Goal: Navigation & Orientation: Find specific page/section

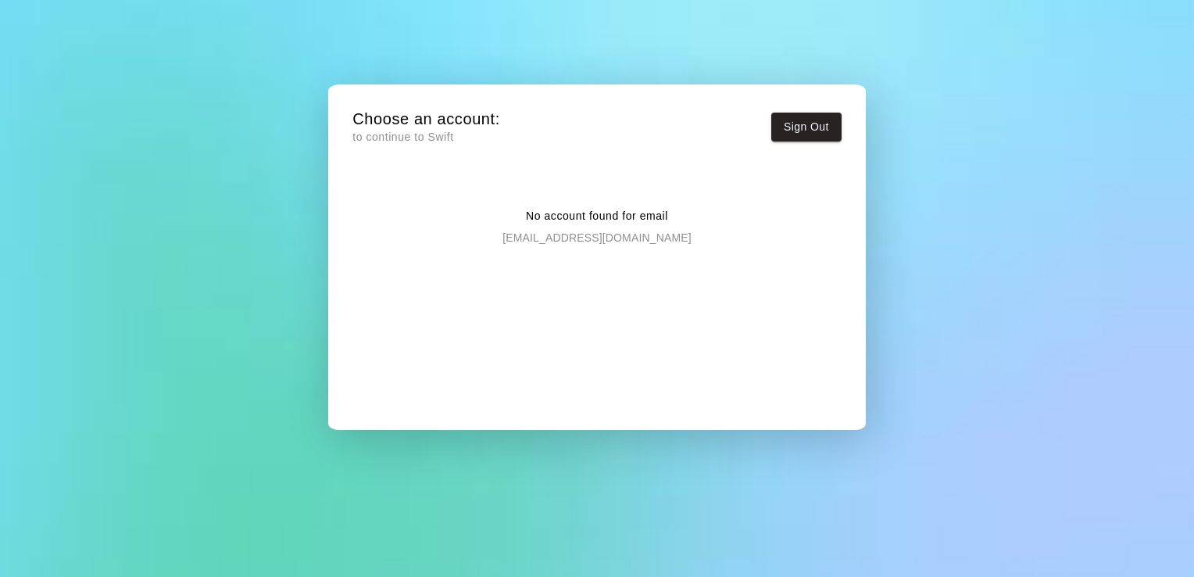
click at [522, 230] on p "[EMAIL_ADDRESS][DOMAIN_NAME]" at bounding box center [596, 234] width 188 height 21
click at [444, 136] on p "to continue to Swift" at bounding box center [426, 137] width 148 height 16
click at [819, 126] on button "Sign Out" at bounding box center [806, 127] width 70 height 29
click at [647, 220] on p "No account found for email" at bounding box center [597, 216] width 142 height 16
drag, startPoint x: 581, startPoint y: 235, endPoint x: 574, endPoint y: 239, distance: 8.0
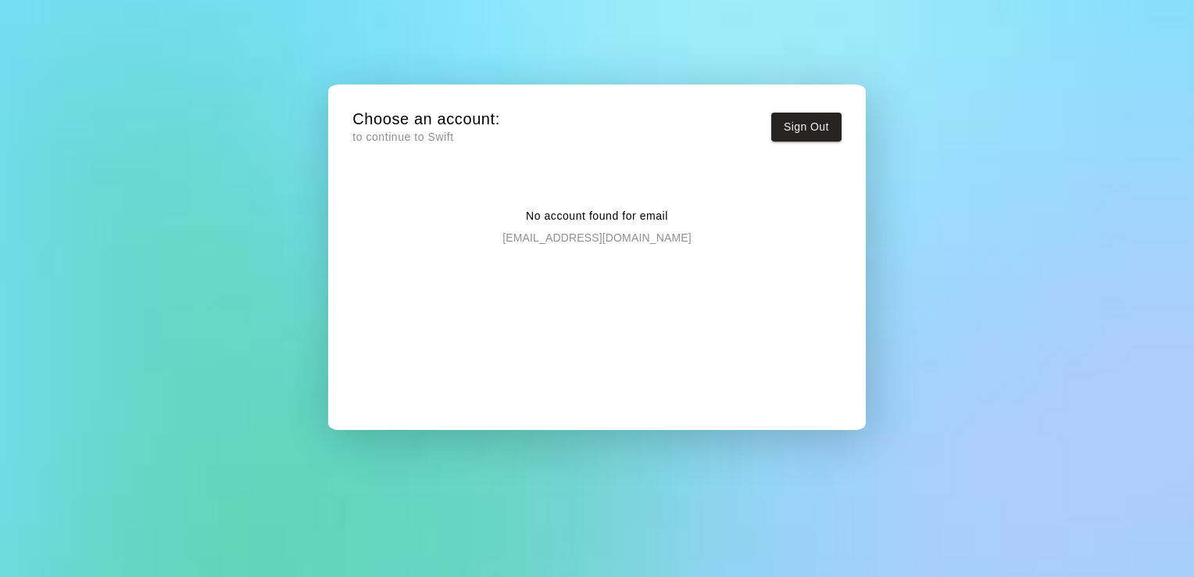
click at [580, 237] on p "[EMAIL_ADDRESS][DOMAIN_NAME]" at bounding box center [596, 234] width 188 height 21
drag, startPoint x: 439, startPoint y: 240, endPoint x: 975, endPoint y: 298, distance: 539.2
click at [975, 298] on div "Choose an account: to continue to Swift Sign Out No account found for email [EM…" at bounding box center [597, 288] width 1194 height 577
click at [626, 292] on div "No account found for email bmilazzo@starterssportstraining.com" at bounding box center [596, 303] width 489 height 240
click at [381, 130] on p "to continue to Swift" at bounding box center [426, 137] width 148 height 16
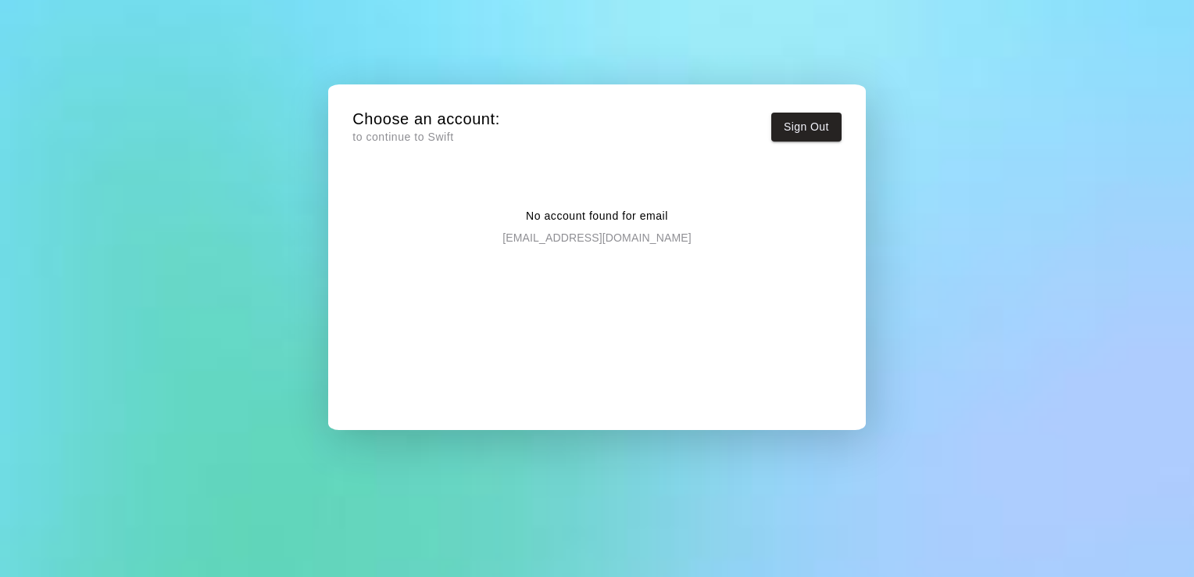
click at [405, 117] on h5 "Choose an account:" at bounding box center [426, 119] width 148 height 21
drag, startPoint x: 405, startPoint y: 117, endPoint x: 513, endPoint y: 173, distance: 121.3
click at [513, 173] on div "Choose an account: to continue to Swift Sign Out No account found for email bmi…" at bounding box center [597, 269] width 514 height 346
drag, startPoint x: 502, startPoint y: 185, endPoint x: 395, endPoint y: 220, distance: 111.9
click at [395, 220] on div "No account found for email bmilazzo@starterssportstraining.com" at bounding box center [596, 214] width 489 height 63
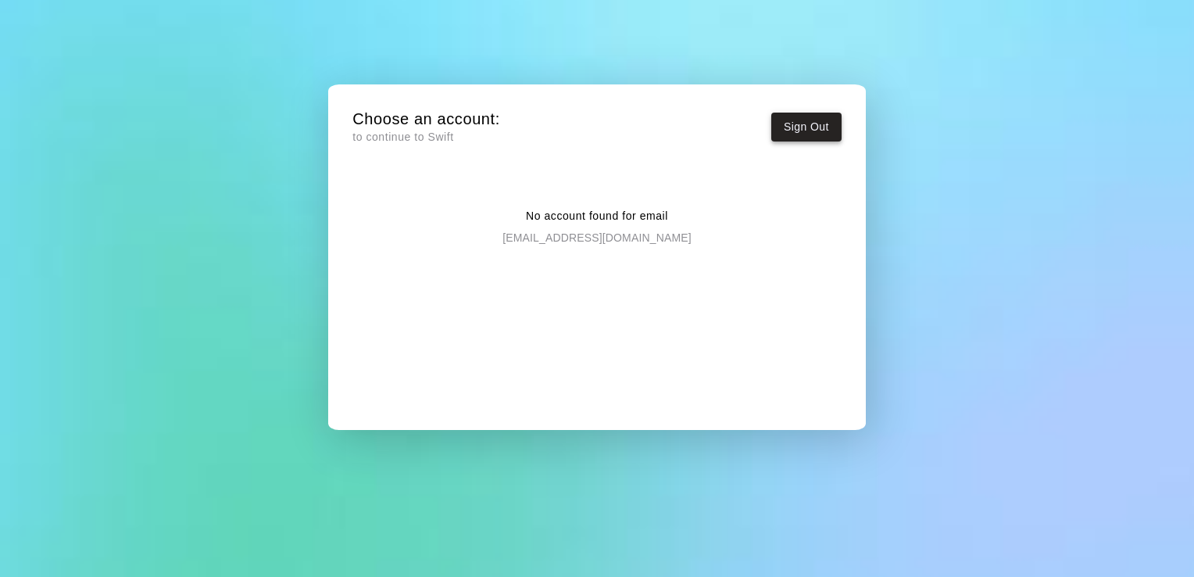
click at [804, 122] on button "Sign Out" at bounding box center [806, 127] width 70 height 29
click at [792, 123] on button "Sign Out" at bounding box center [806, 127] width 70 height 29
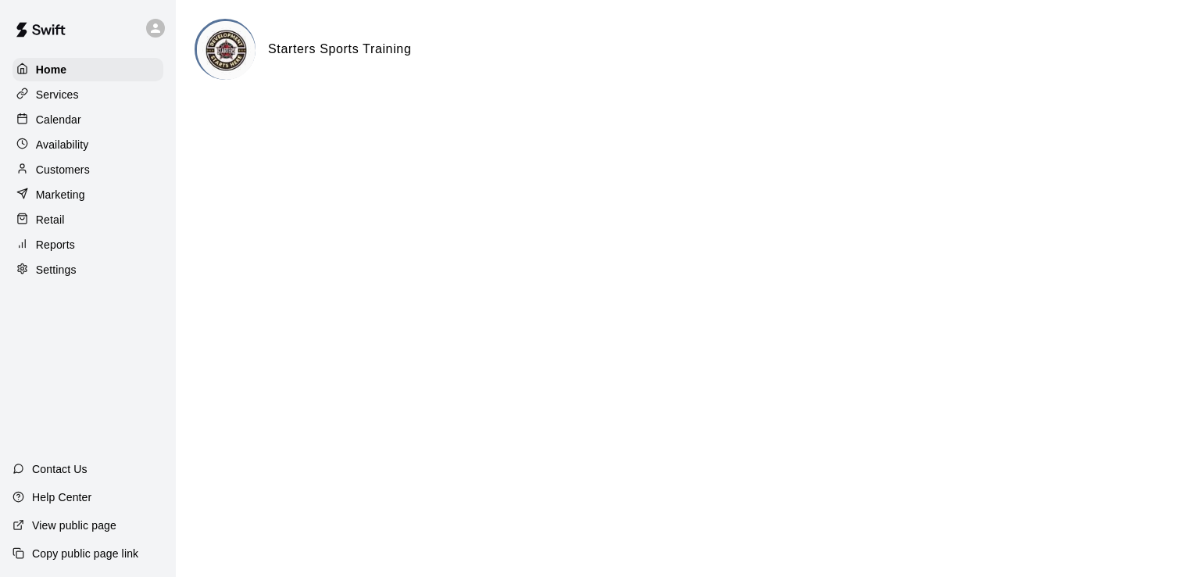
click at [74, 96] on p "Services" at bounding box center [57, 95] width 43 height 16
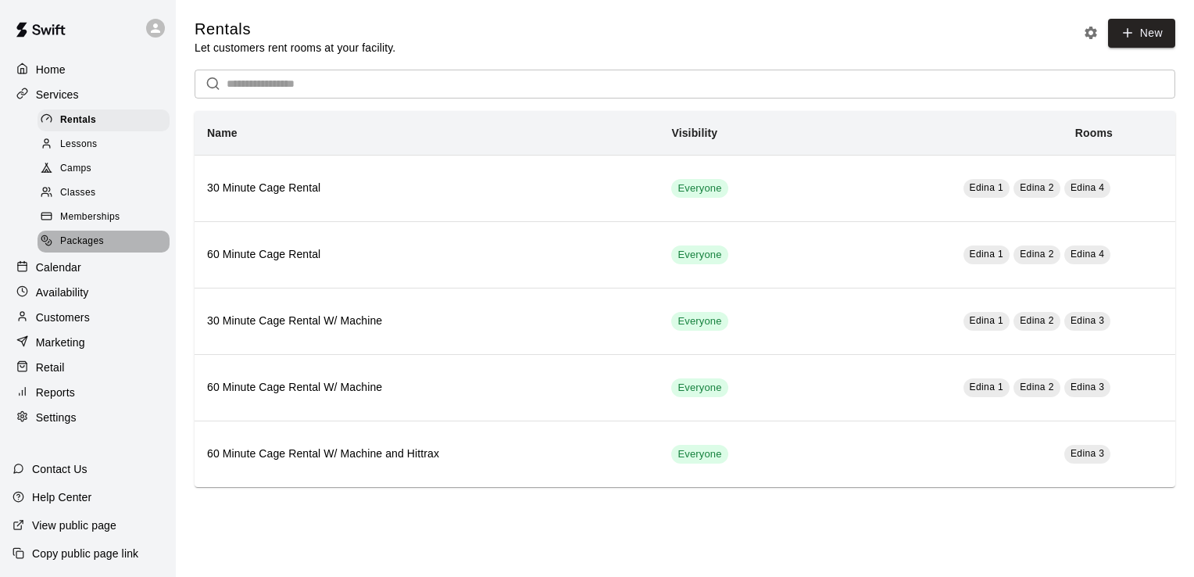
click at [57, 249] on div at bounding box center [51, 241] width 20 height 15
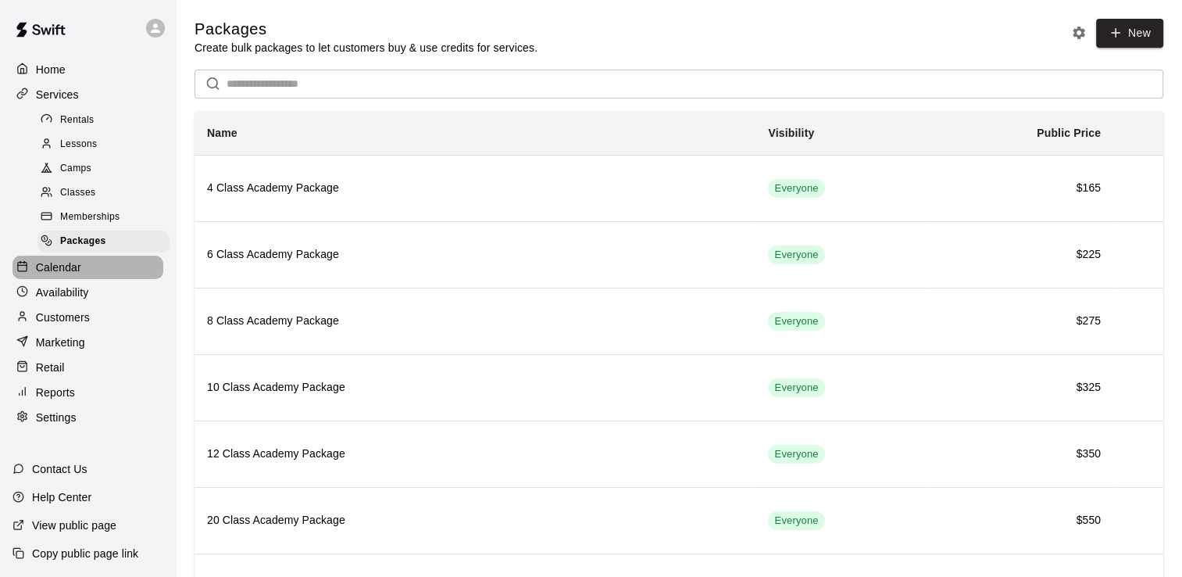
click at [40, 275] on p "Calendar" at bounding box center [58, 267] width 45 height 16
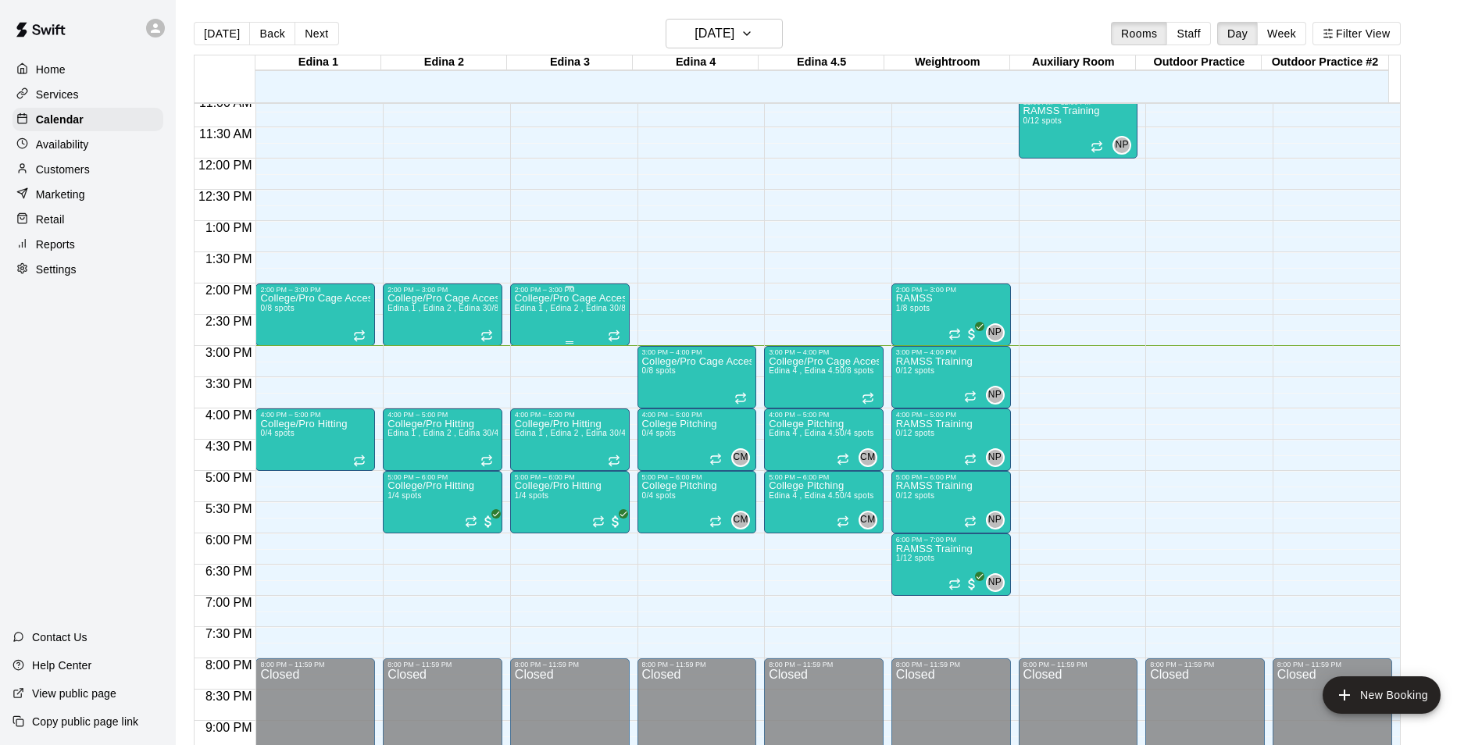
scroll to position [617, 0]
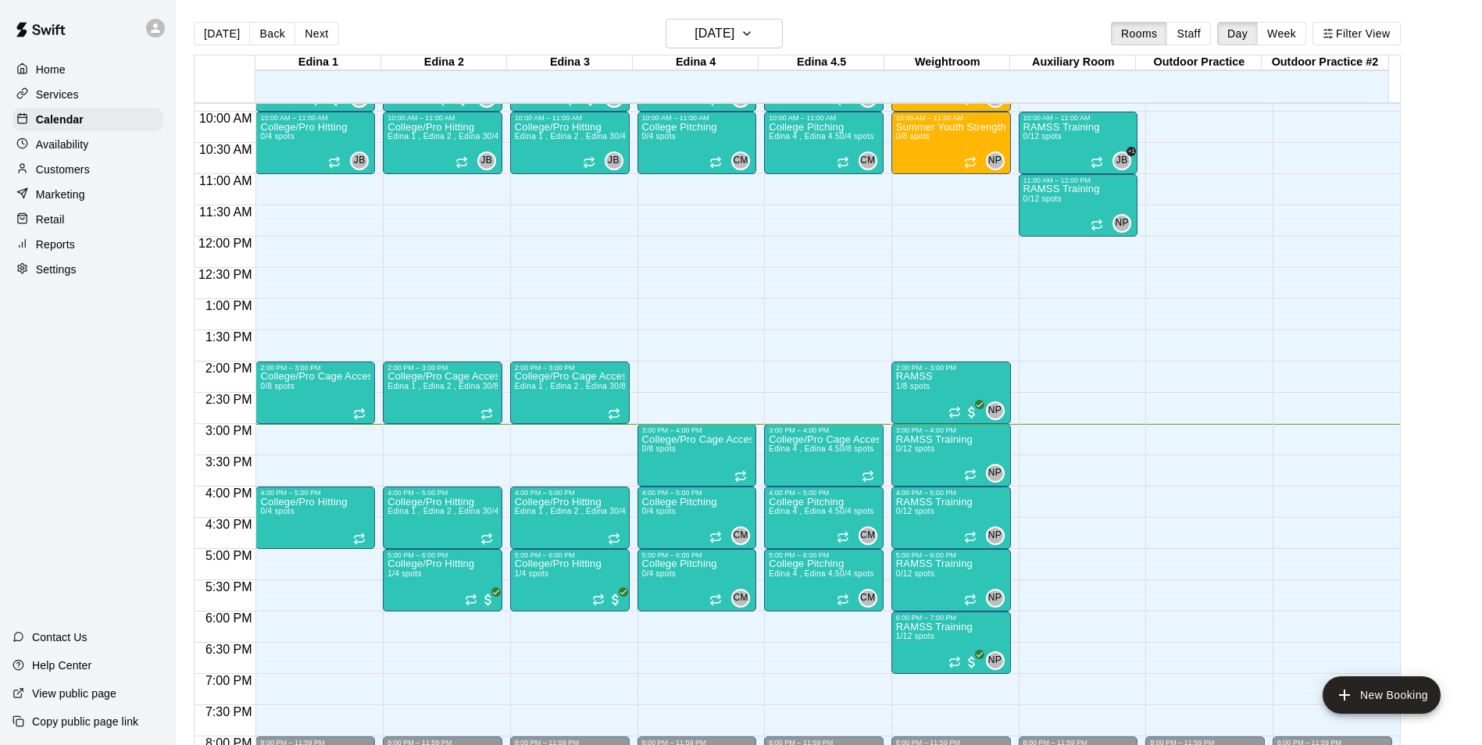
click at [44, 277] on p "Settings" at bounding box center [56, 270] width 41 height 16
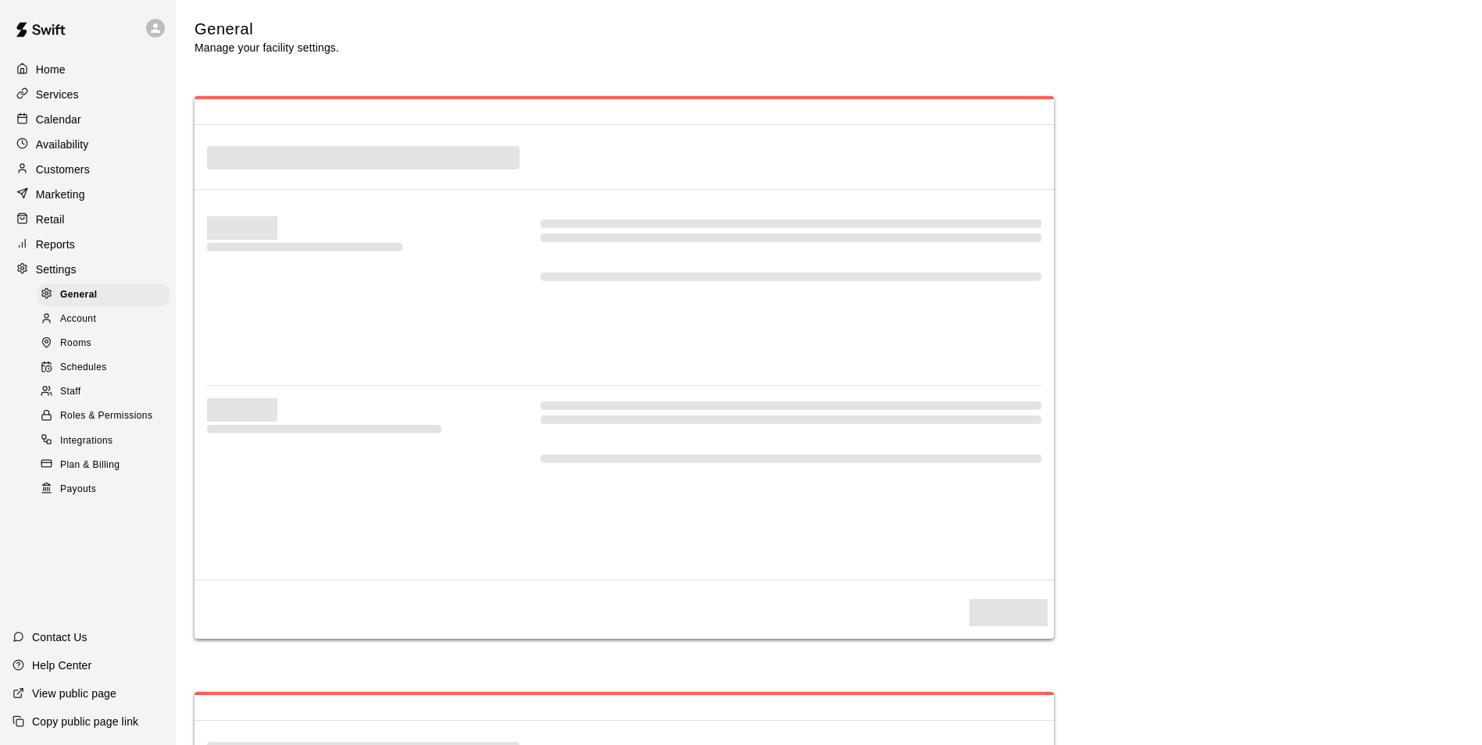
select select "**"
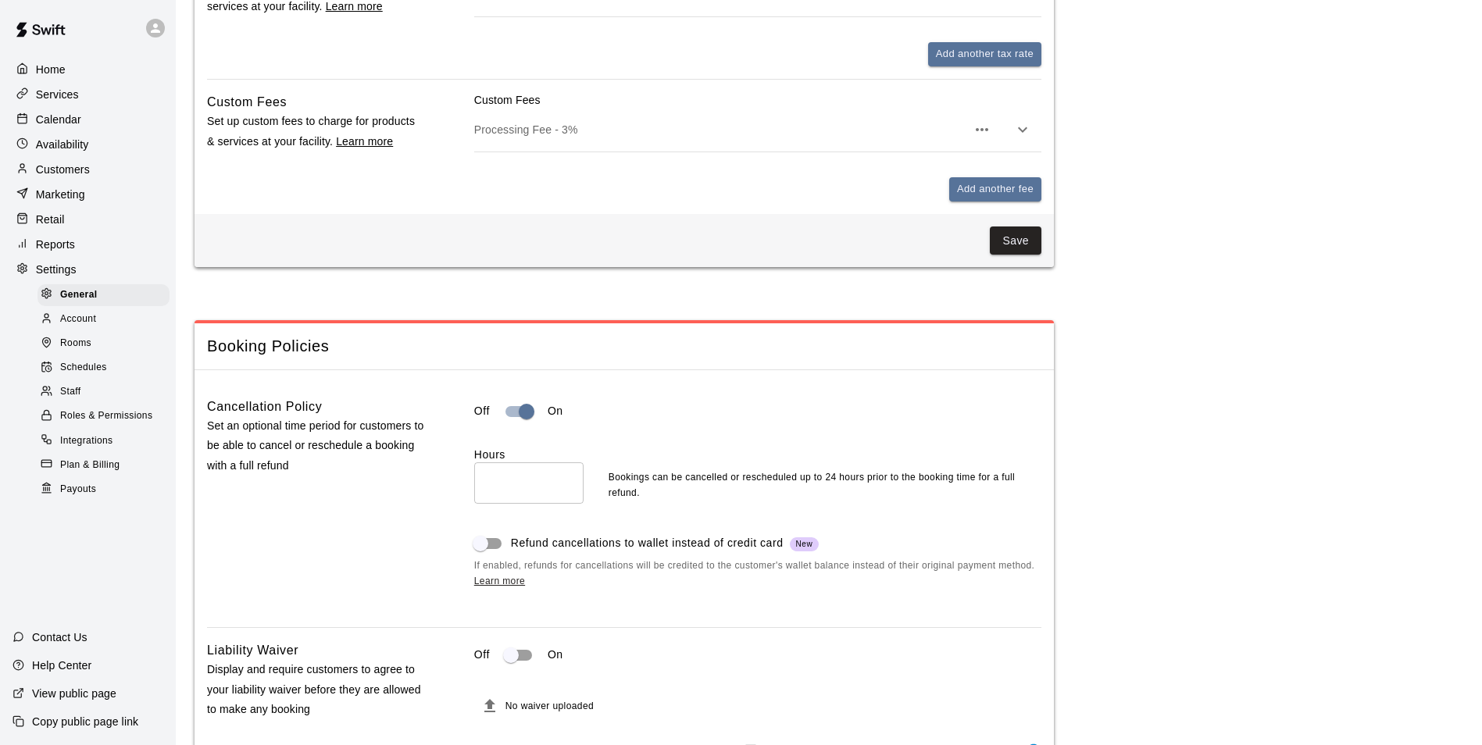
scroll to position [1172, 0]
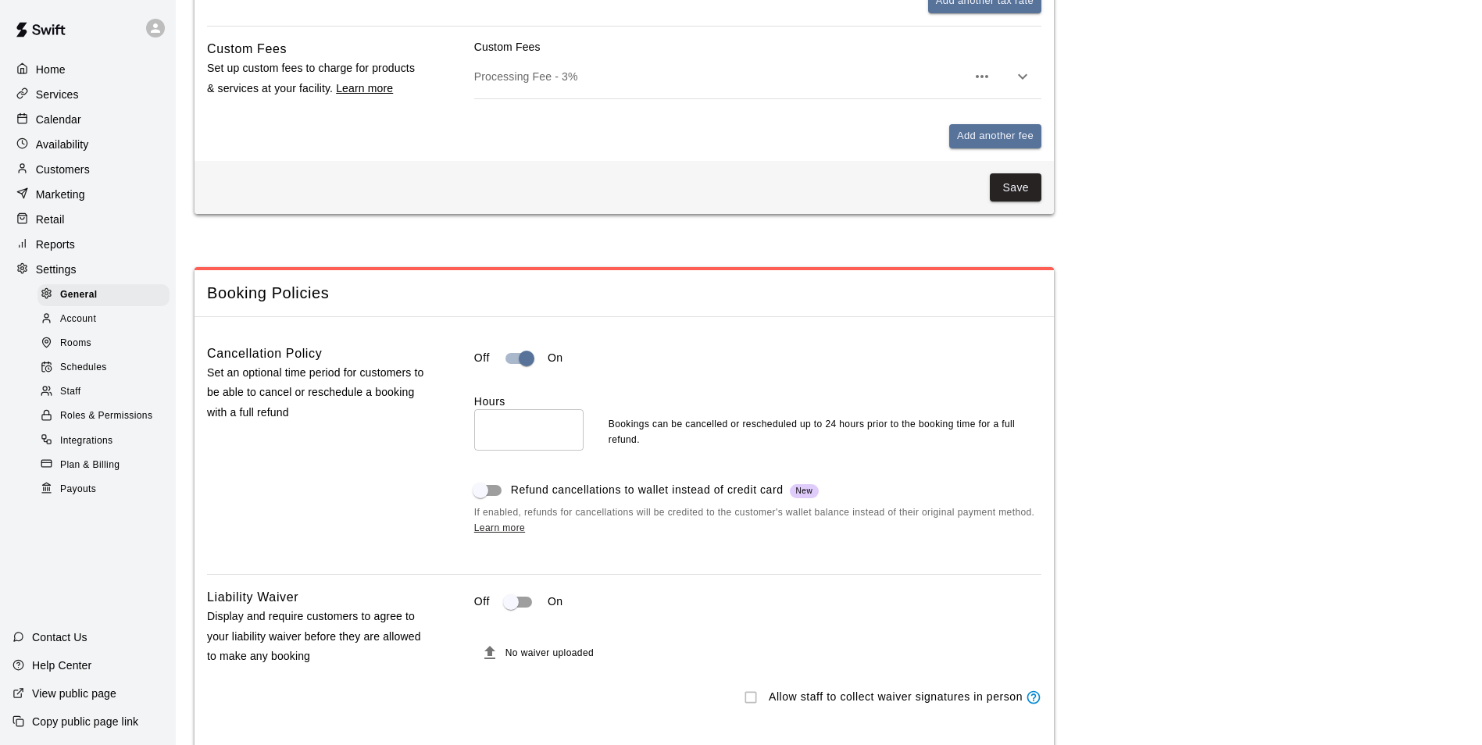
click at [76, 327] on span "Account" at bounding box center [78, 320] width 36 height 16
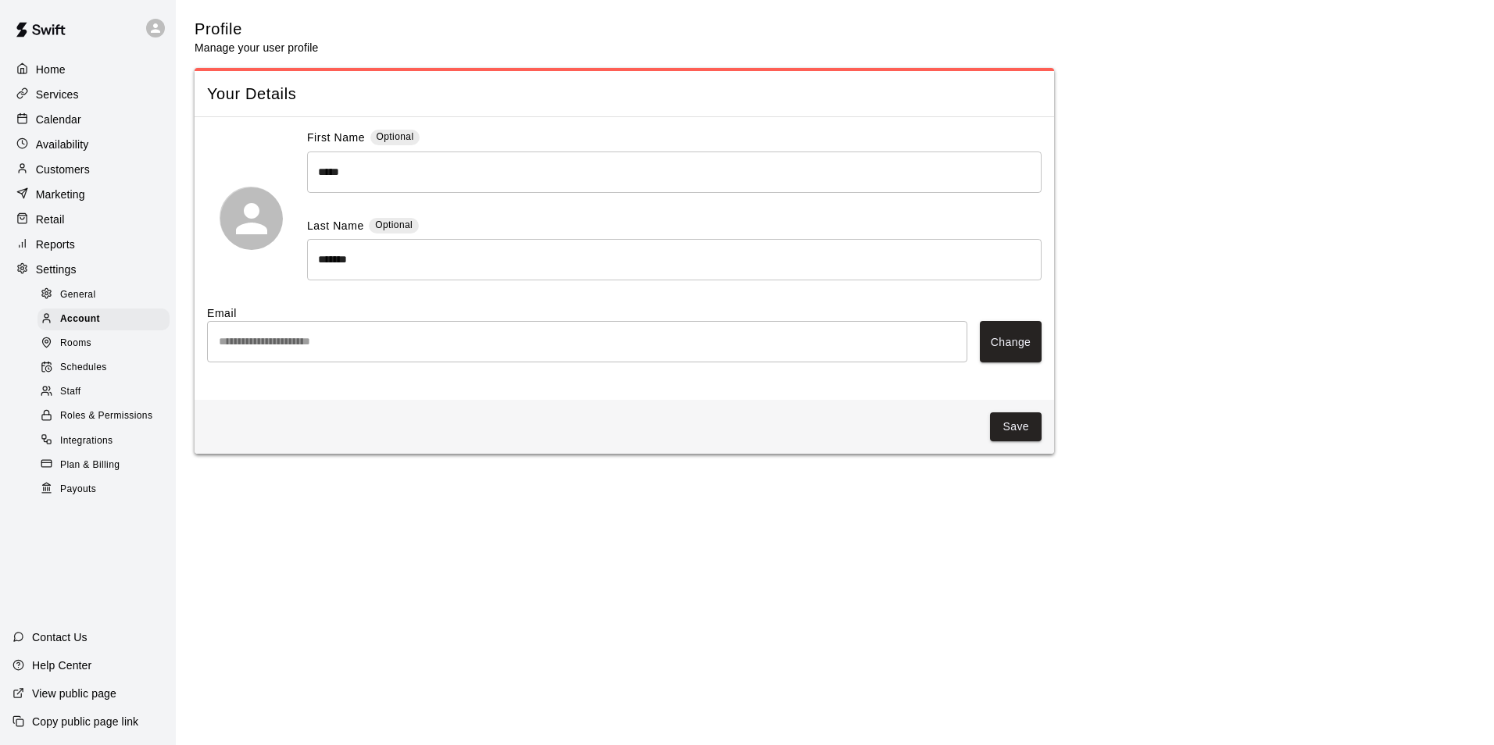
click at [74, 374] on span "Schedules" at bounding box center [83, 368] width 47 height 16
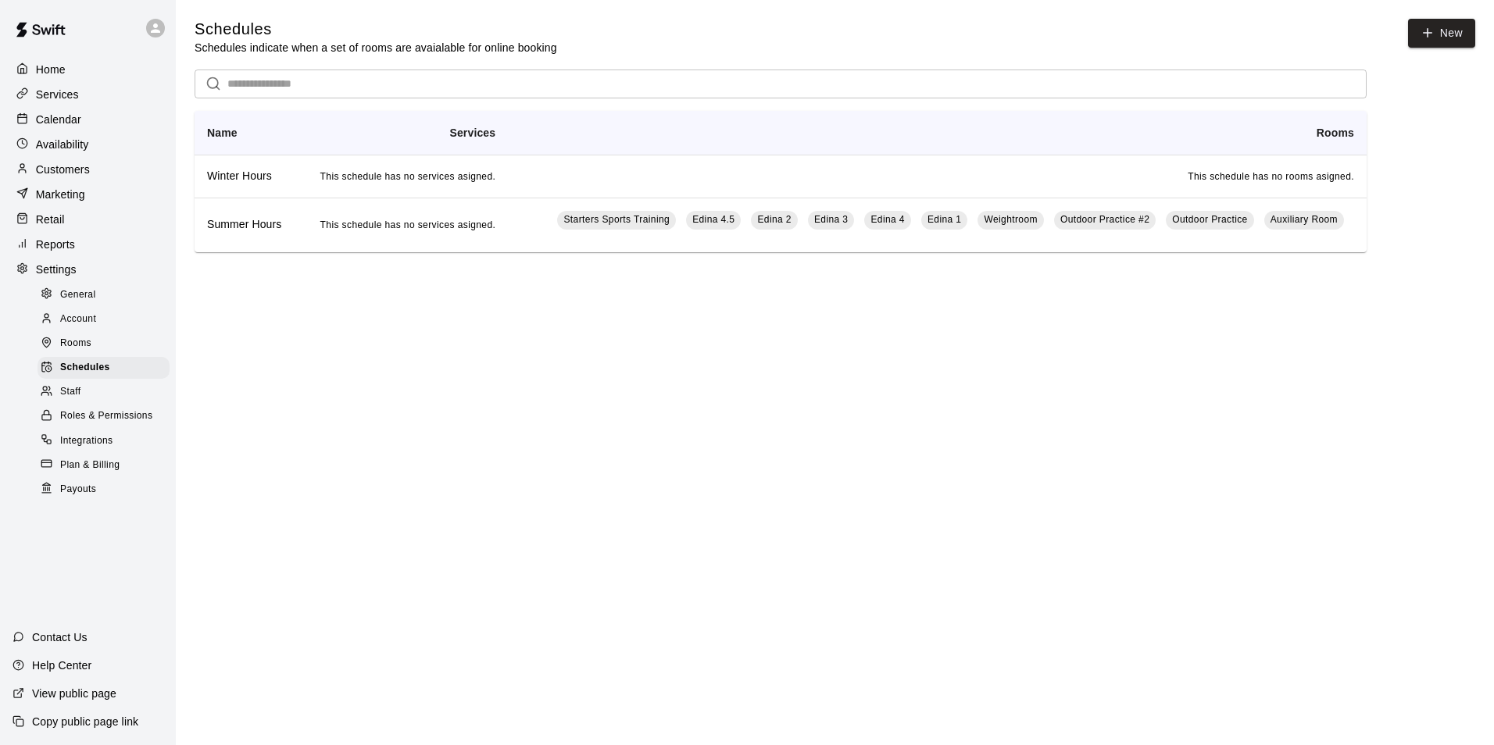
click at [74, 400] on span "Staff" at bounding box center [70, 392] width 20 height 16
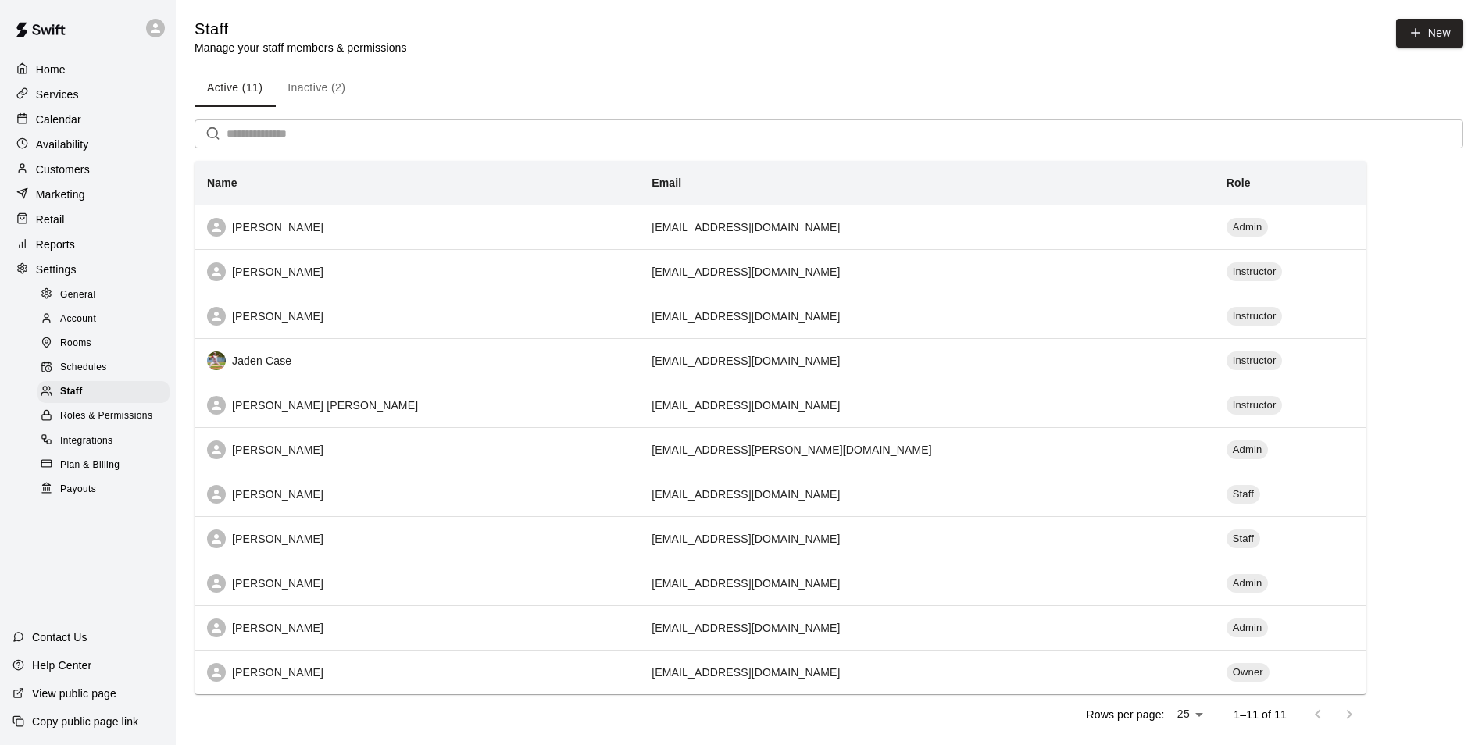
click at [88, 424] on span "Roles & Permissions" at bounding box center [106, 417] width 92 height 16
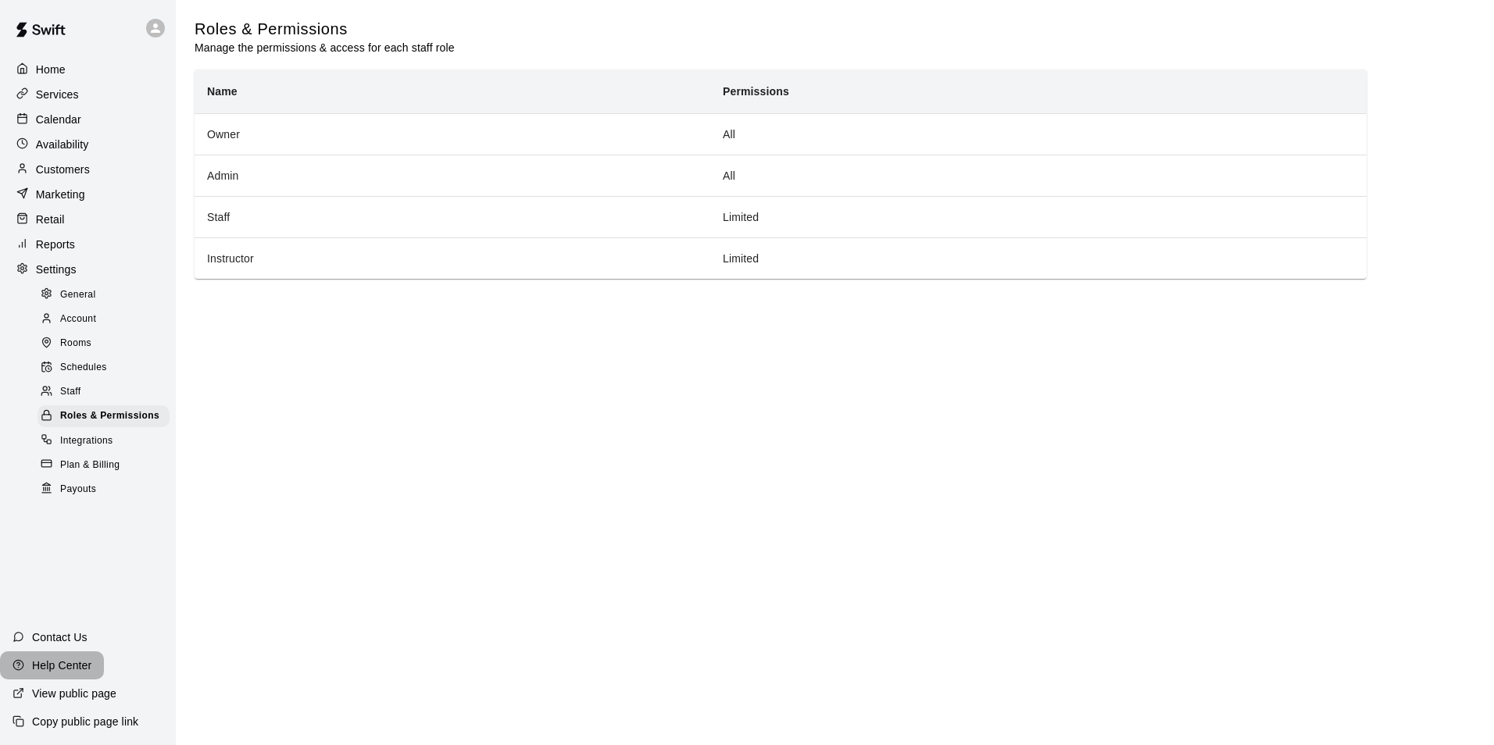
click at [61, 576] on p "Help Center" at bounding box center [61, 666] width 59 height 16
click at [75, 576] on div "Help Center" at bounding box center [52, 666] width 104 height 28
